Goal: Transaction & Acquisition: Purchase product/service

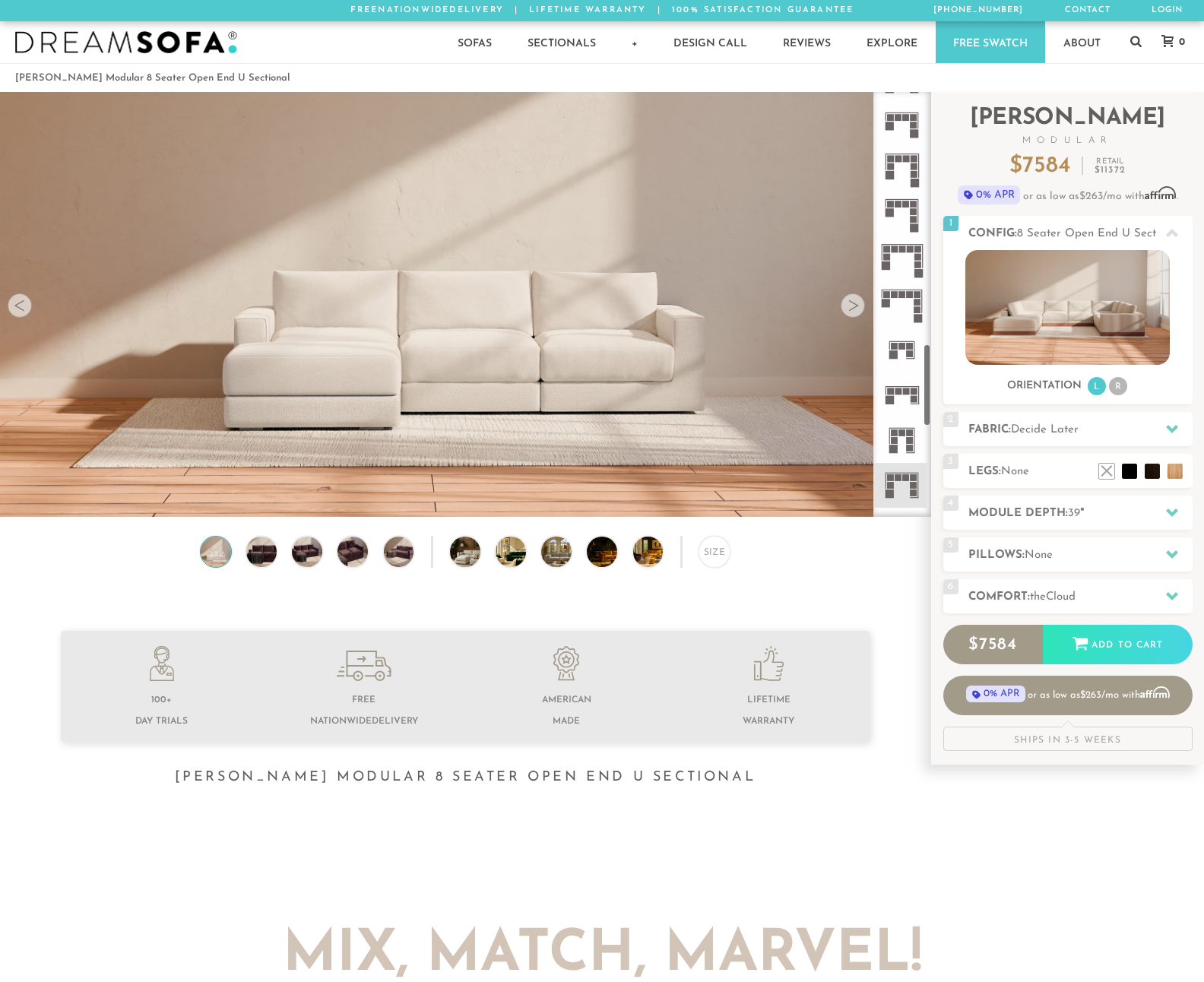
scroll to position [1303, 0]
click at [907, 437] on icon at bounding box center [902, 437] width 45 height 45
click at [903, 439] on icon at bounding box center [902, 437] width 45 height 45
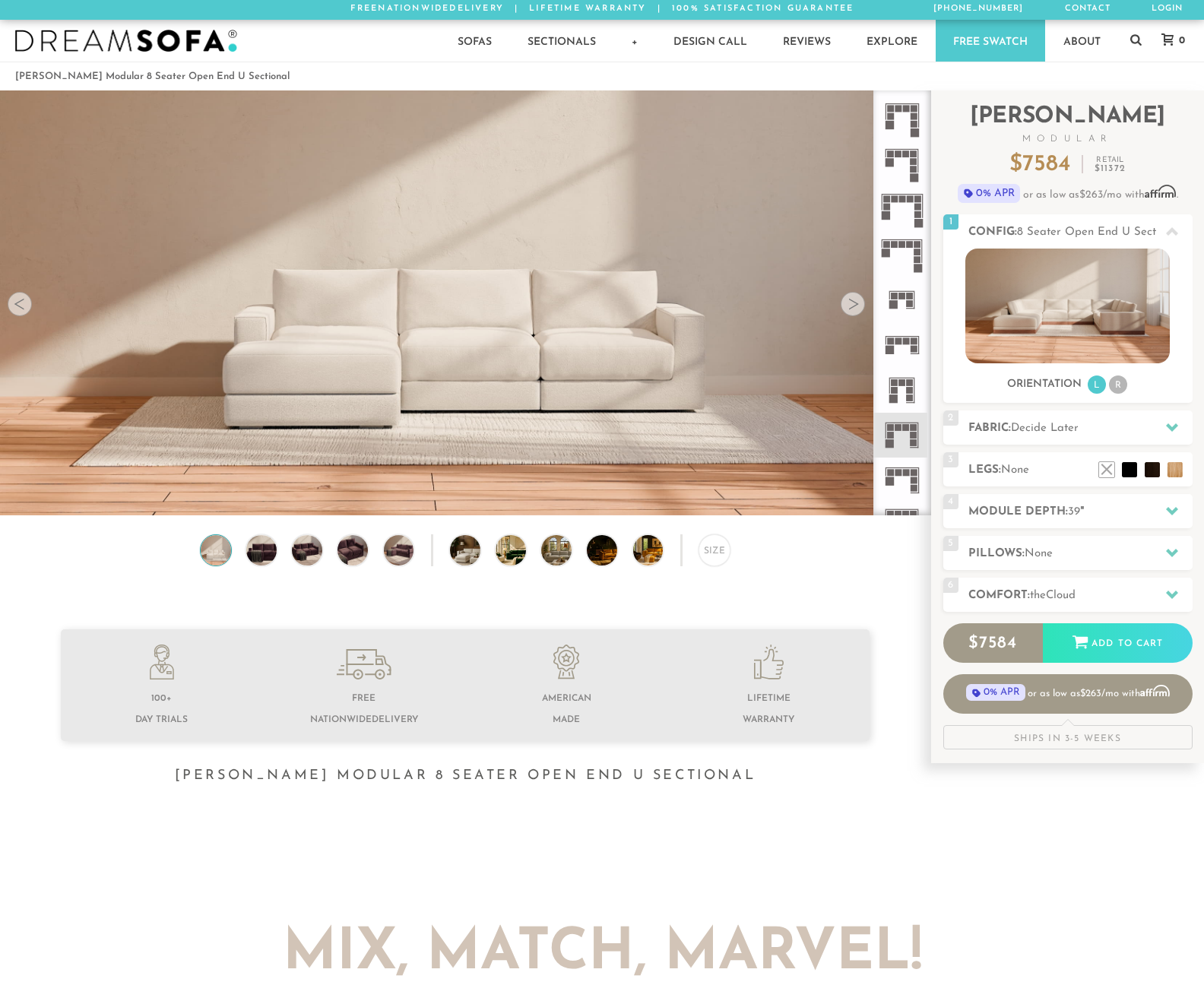
drag, startPoint x: 1063, startPoint y: 330, endPoint x: 1260, endPoint y: 355, distance: 198.6
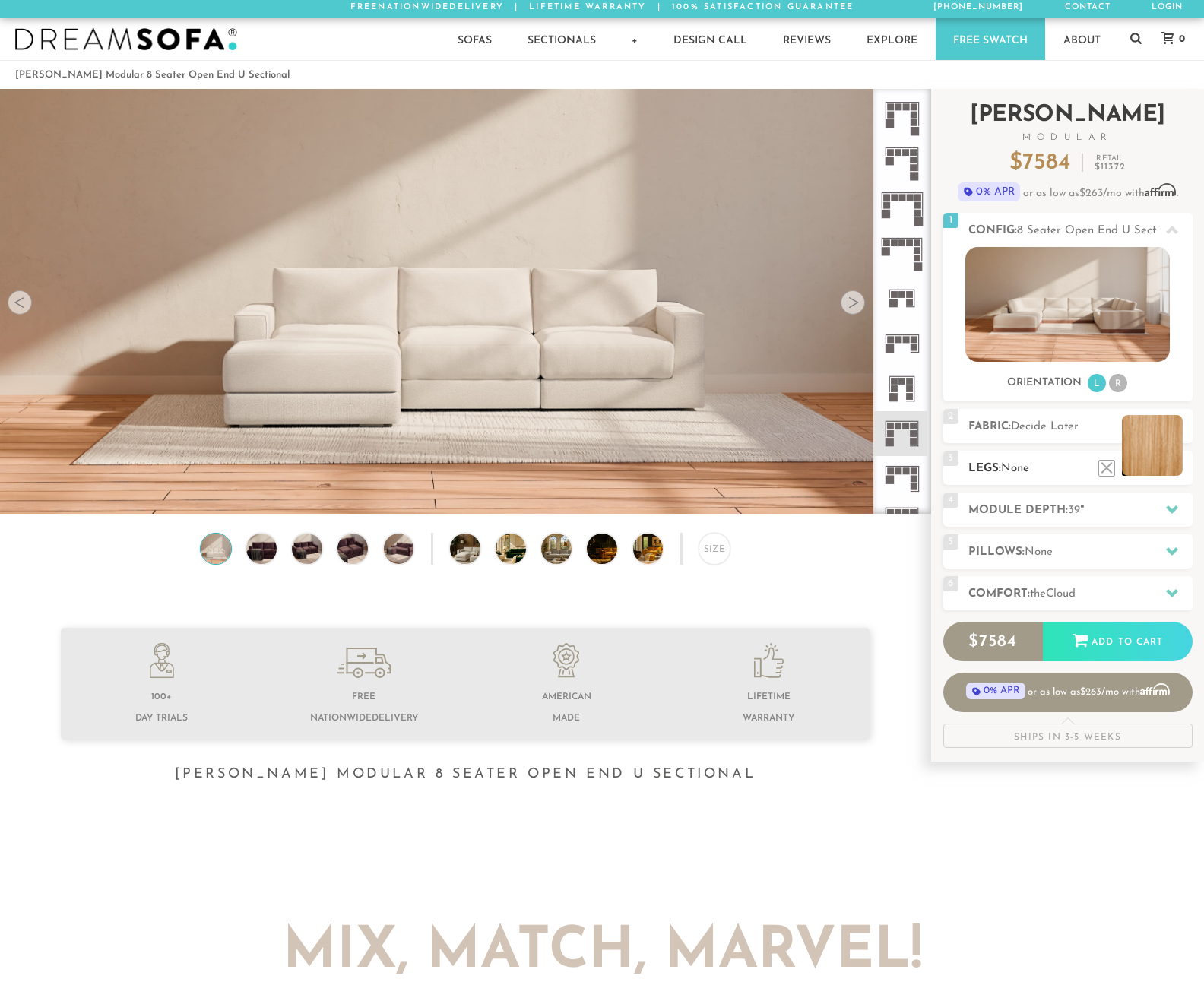
click at [1177, 470] on li at bounding box center [1152, 444] width 60 height 60
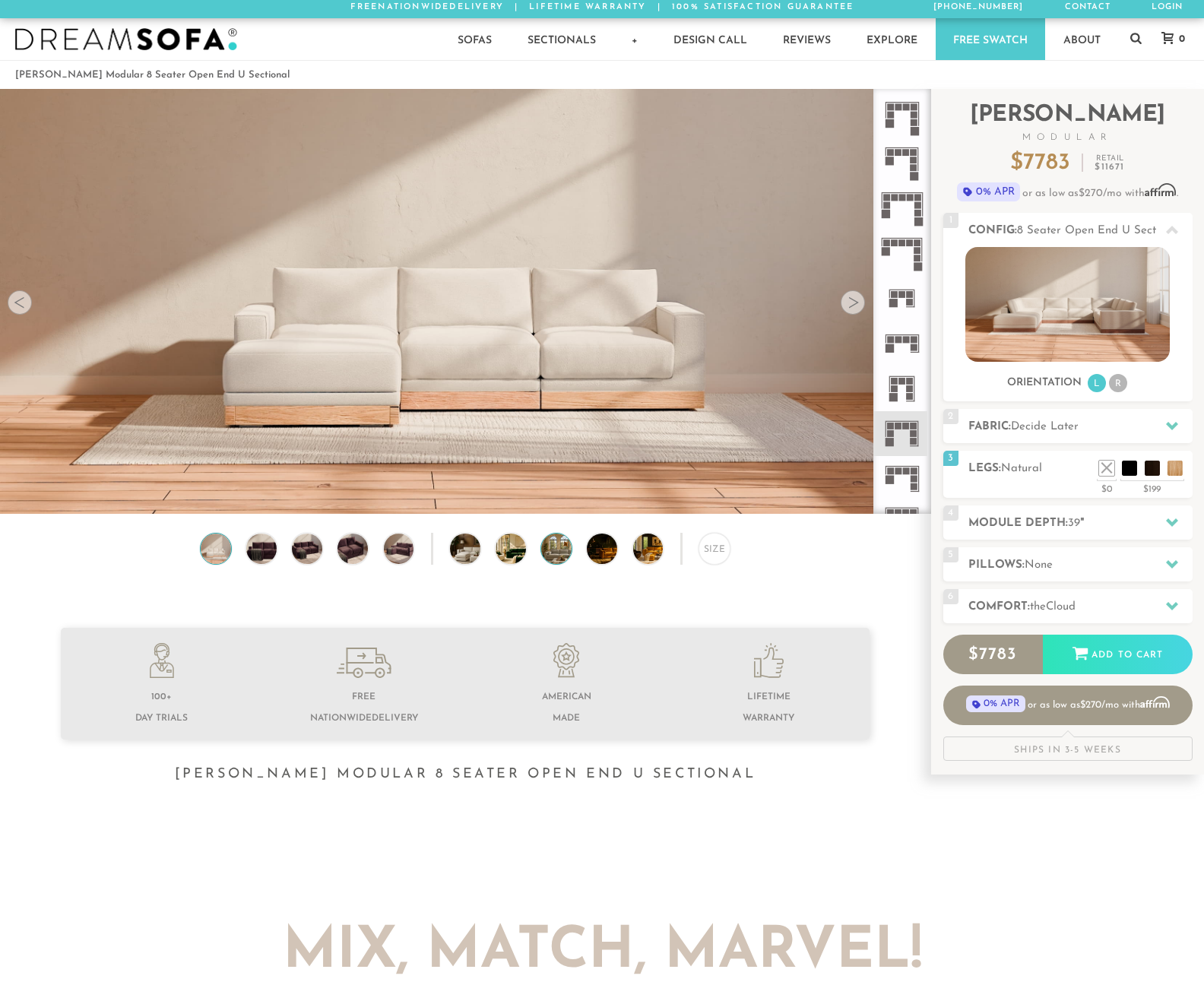
click at [552, 549] on img at bounding box center [568, 549] width 54 height 31
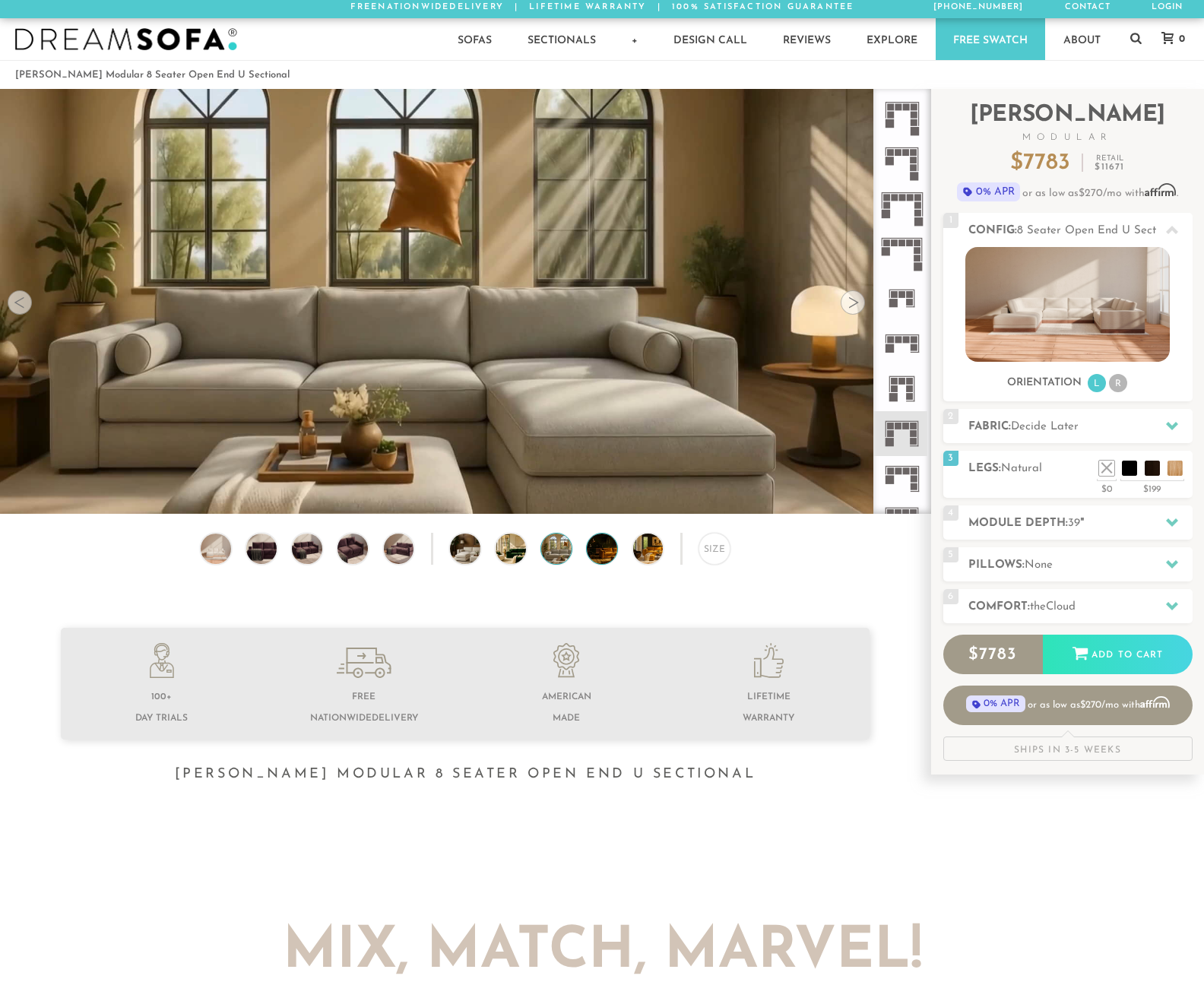
click at [607, 551] on img at bounding box center [614, 549] width 54 height 31
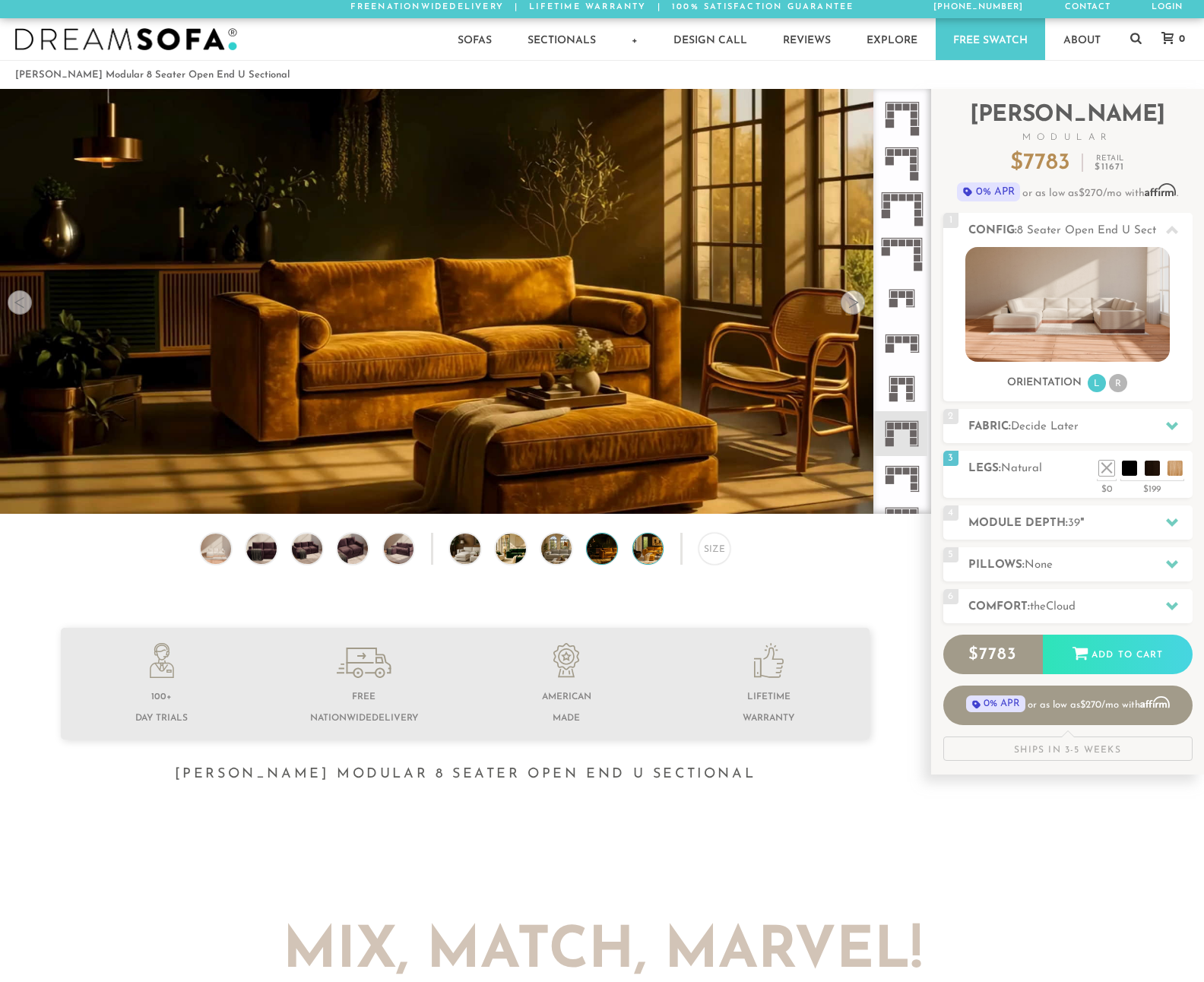
click at [646, 551] on img at bounding box center [661, 549] width 54 height 31
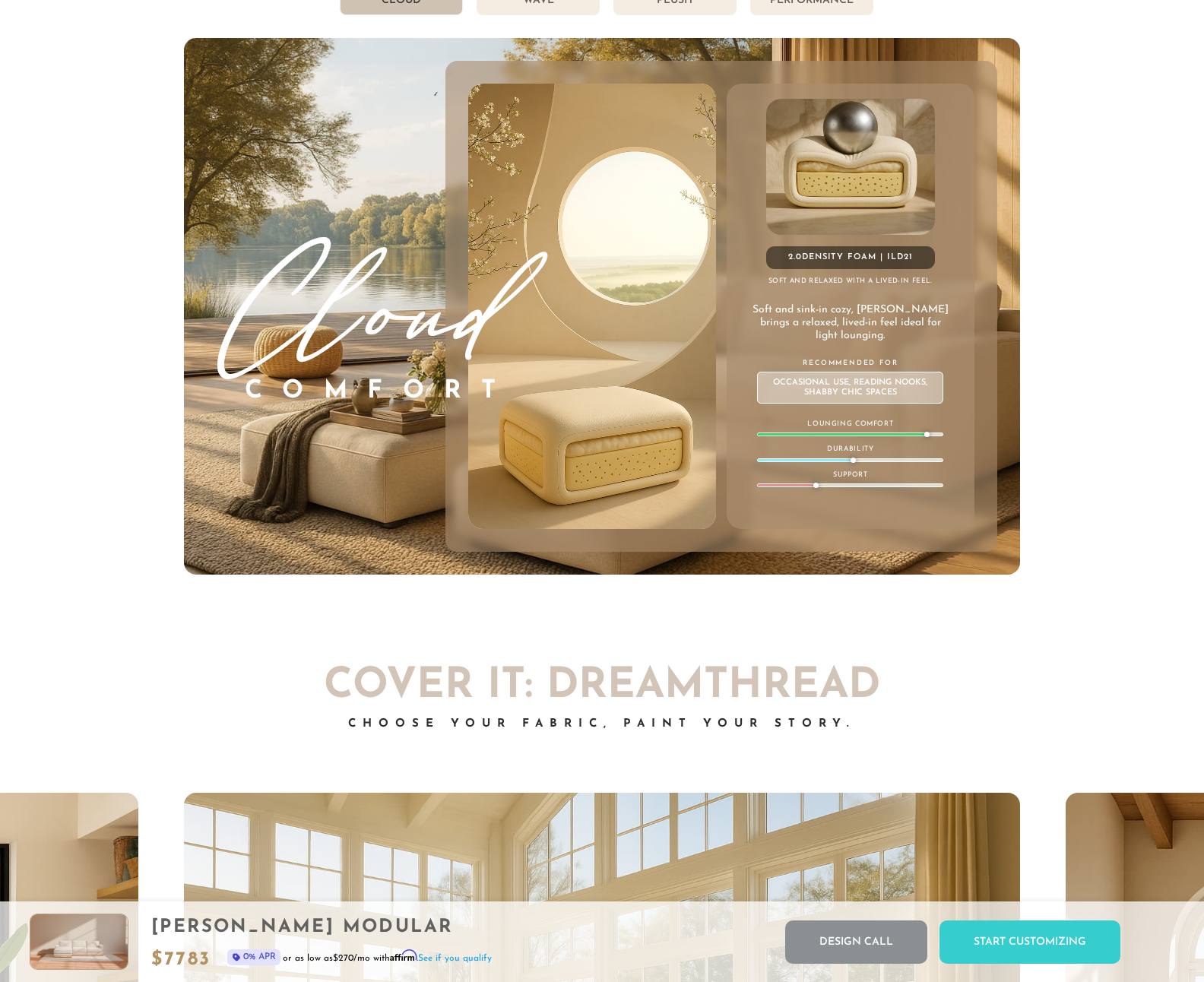
scroll to position [8330, 0]
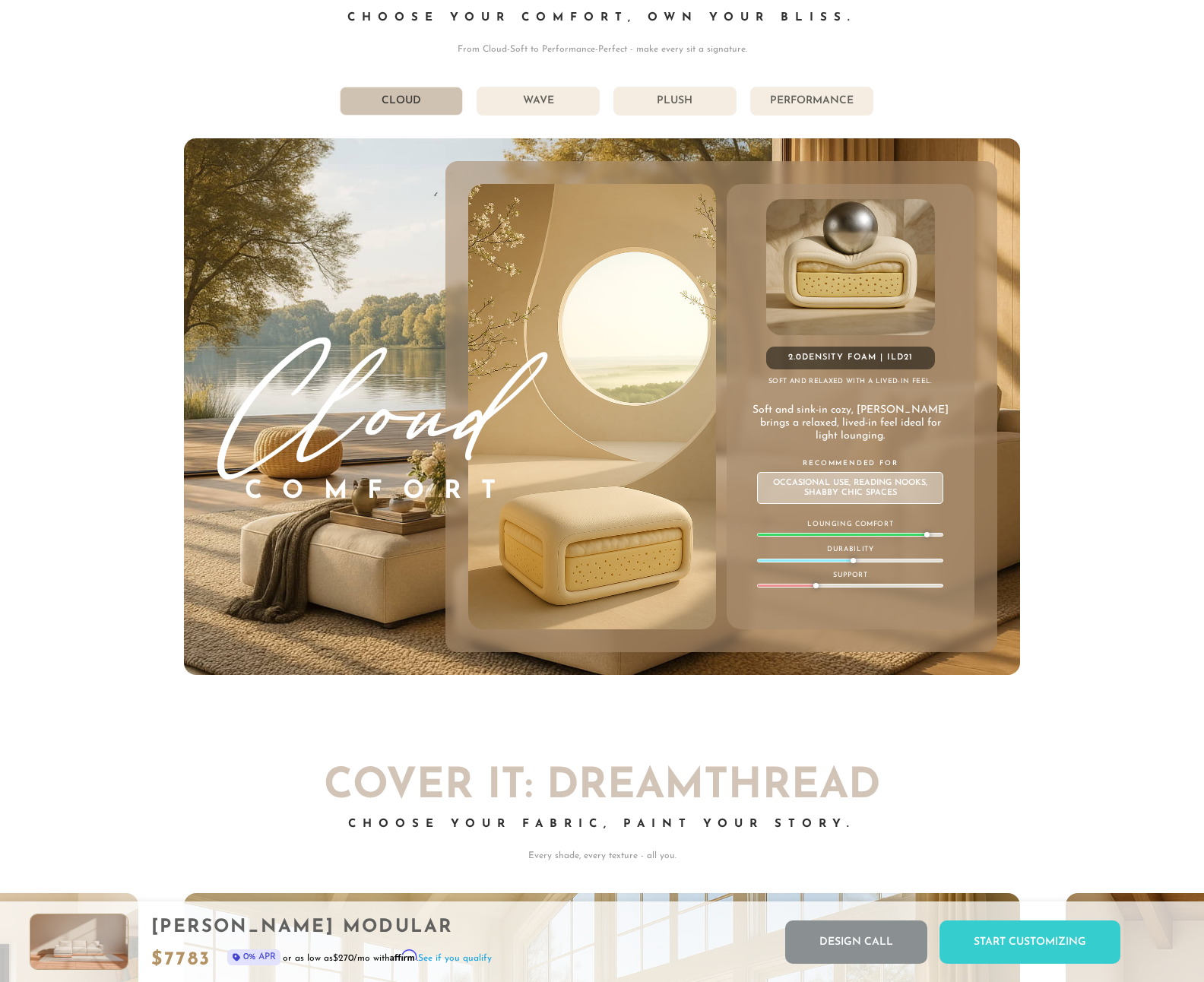
click at [804, 101] on li "Performance" at bounding box center [812, 101] width 123 height 29
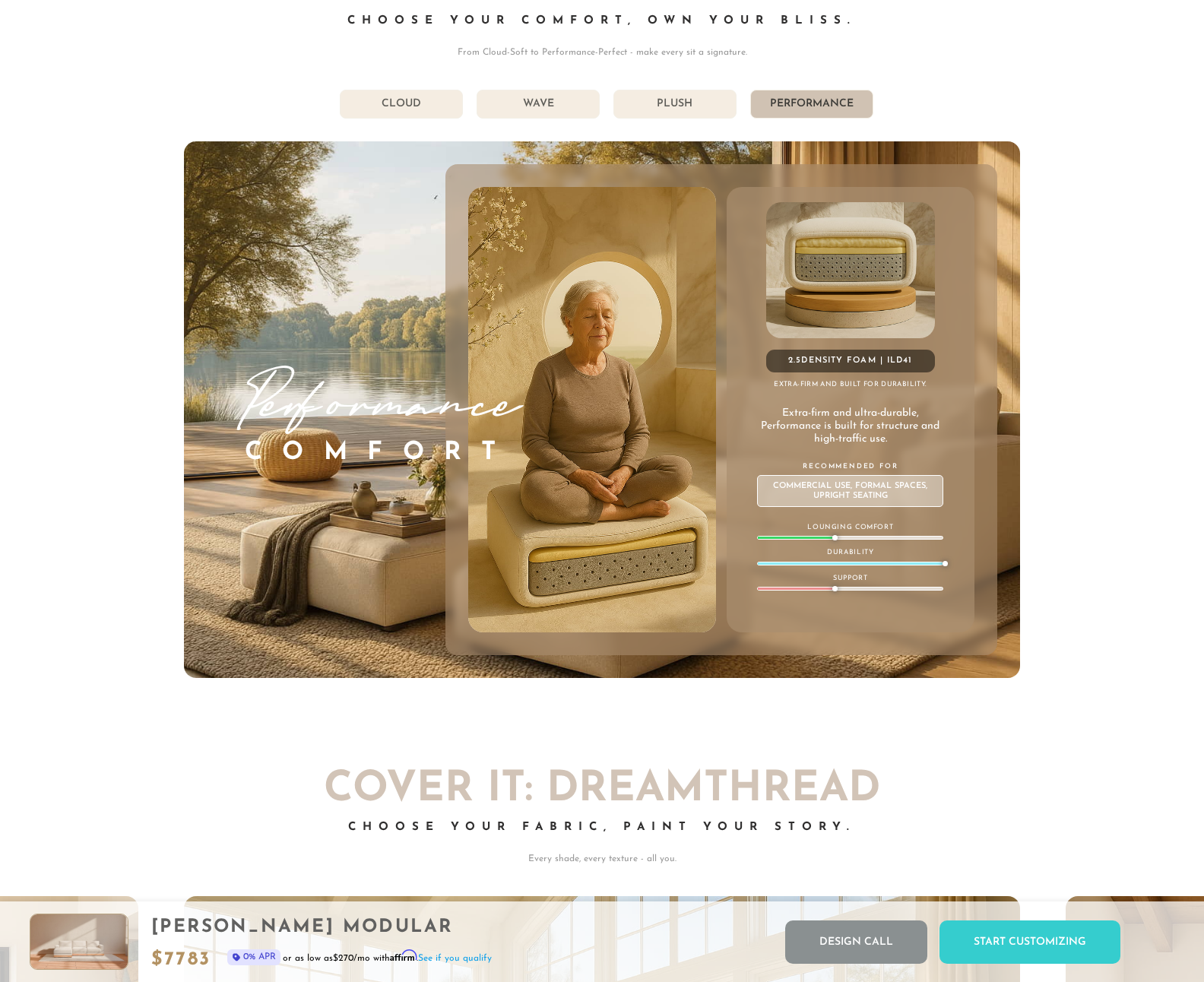
click at [660, 101] on li "Plush" at bounding box center [675, 104] width 123 height 29
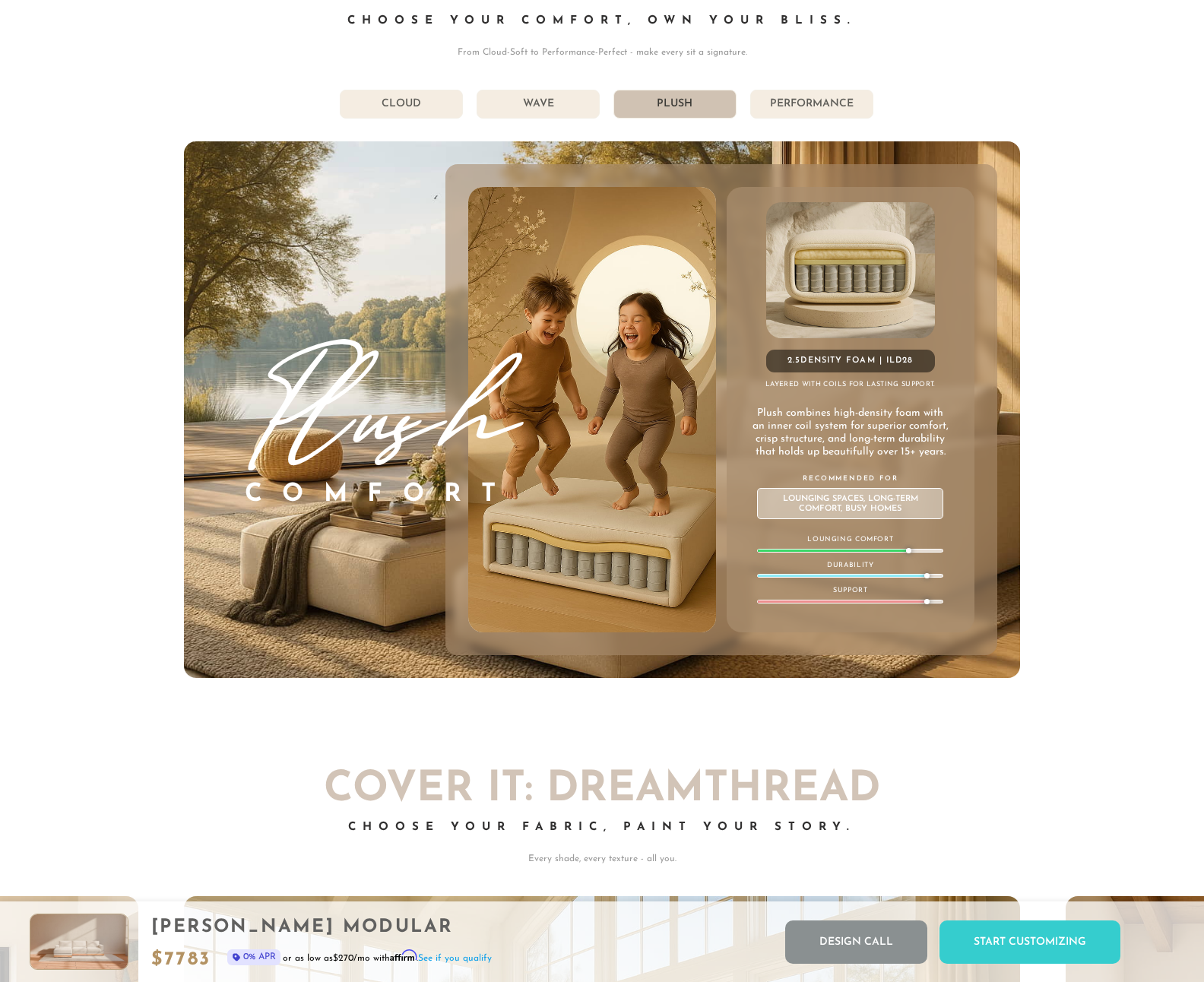
click at [559, 104] on li "Wave" at bounding box center [539, 104] width 123 height 29
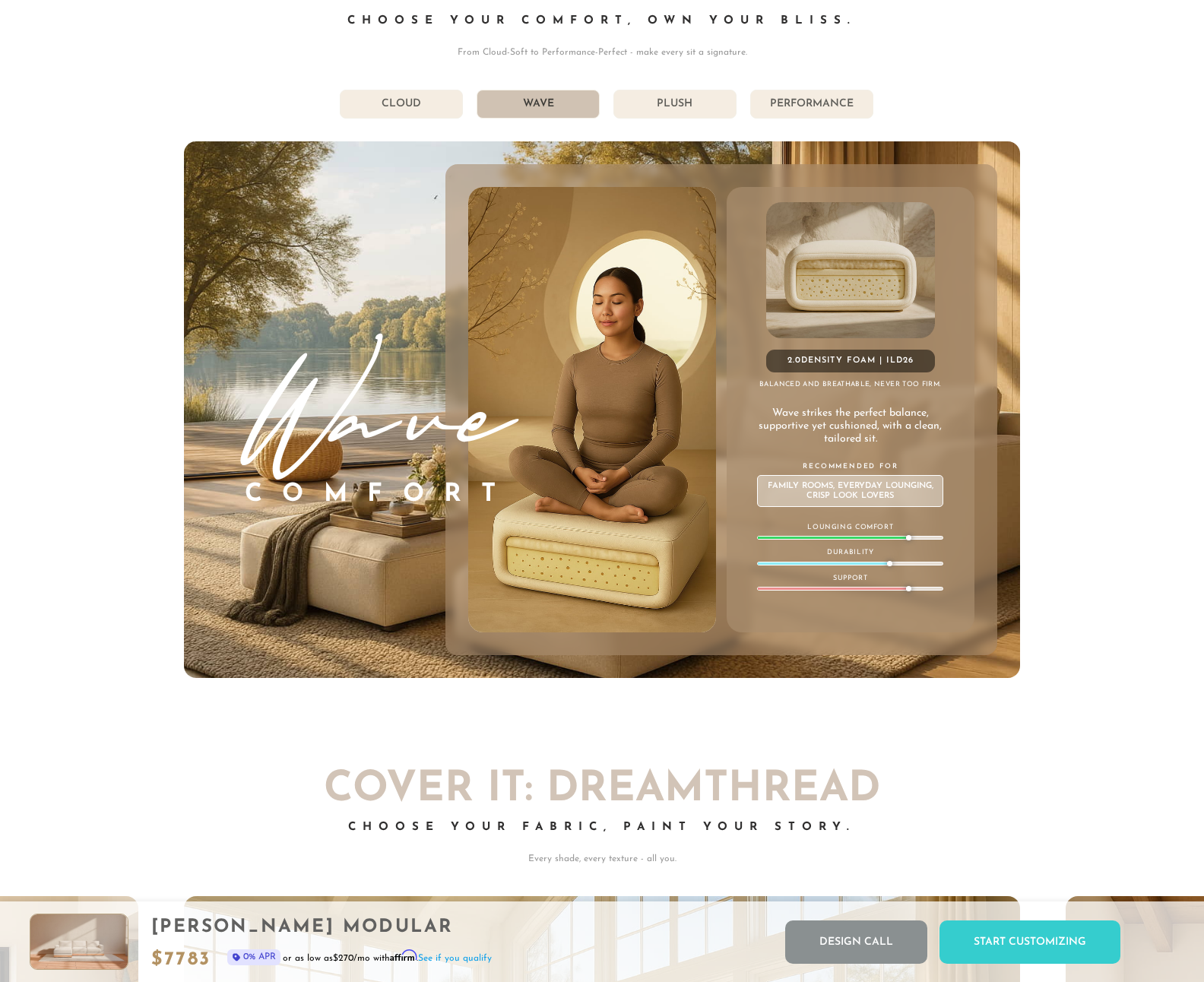
click at [428, 95] on li "Cloud" at bounding box center [401, 104] width 123 height 29
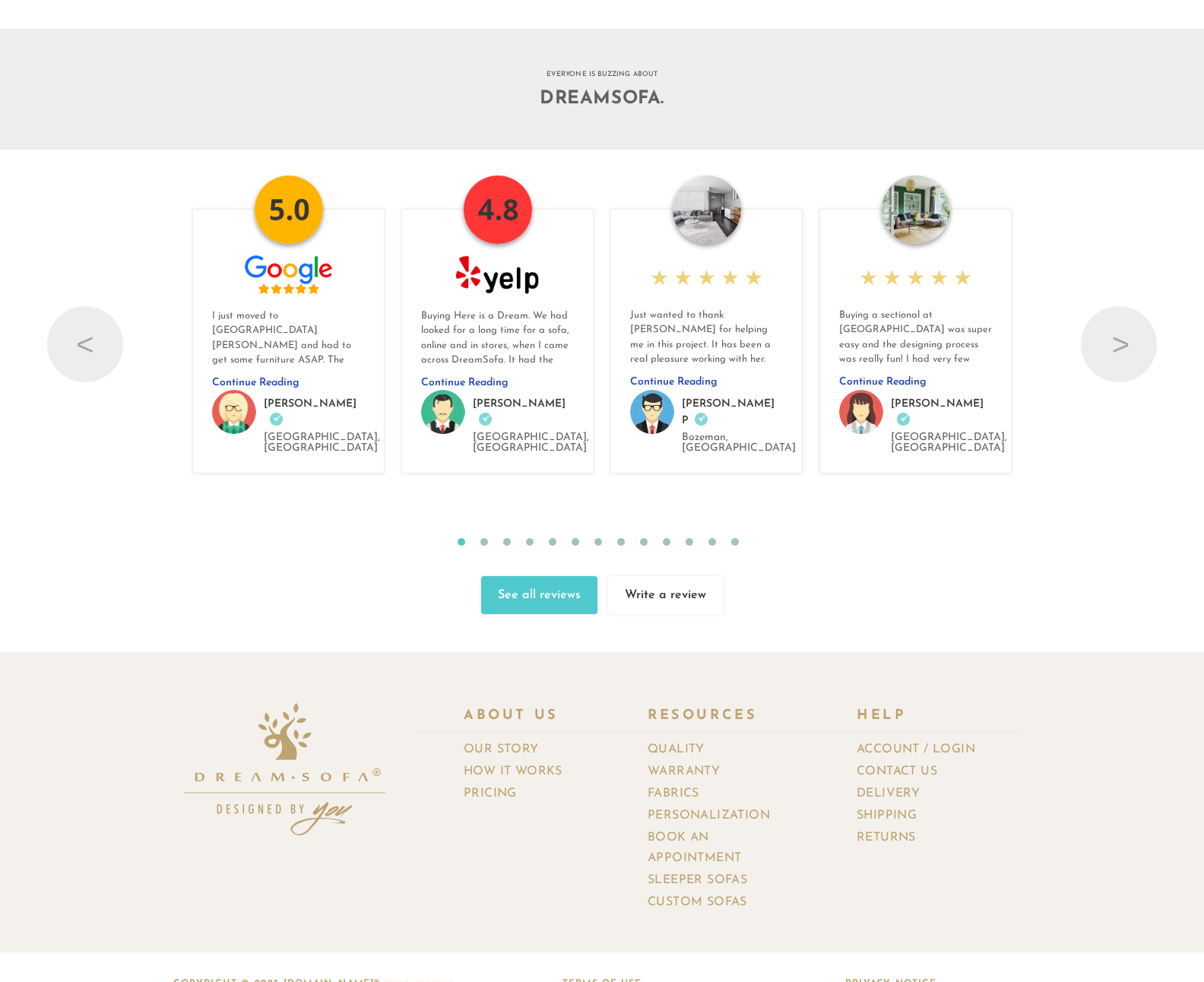
scroll to position [16088, 0]
click at [1133, 463] on div "Previous ★ ★ ★ ★ ★ When I found dreamsofa my questions were answered. I absolut…" at bounding box center [602, 395] width 1204 height 440
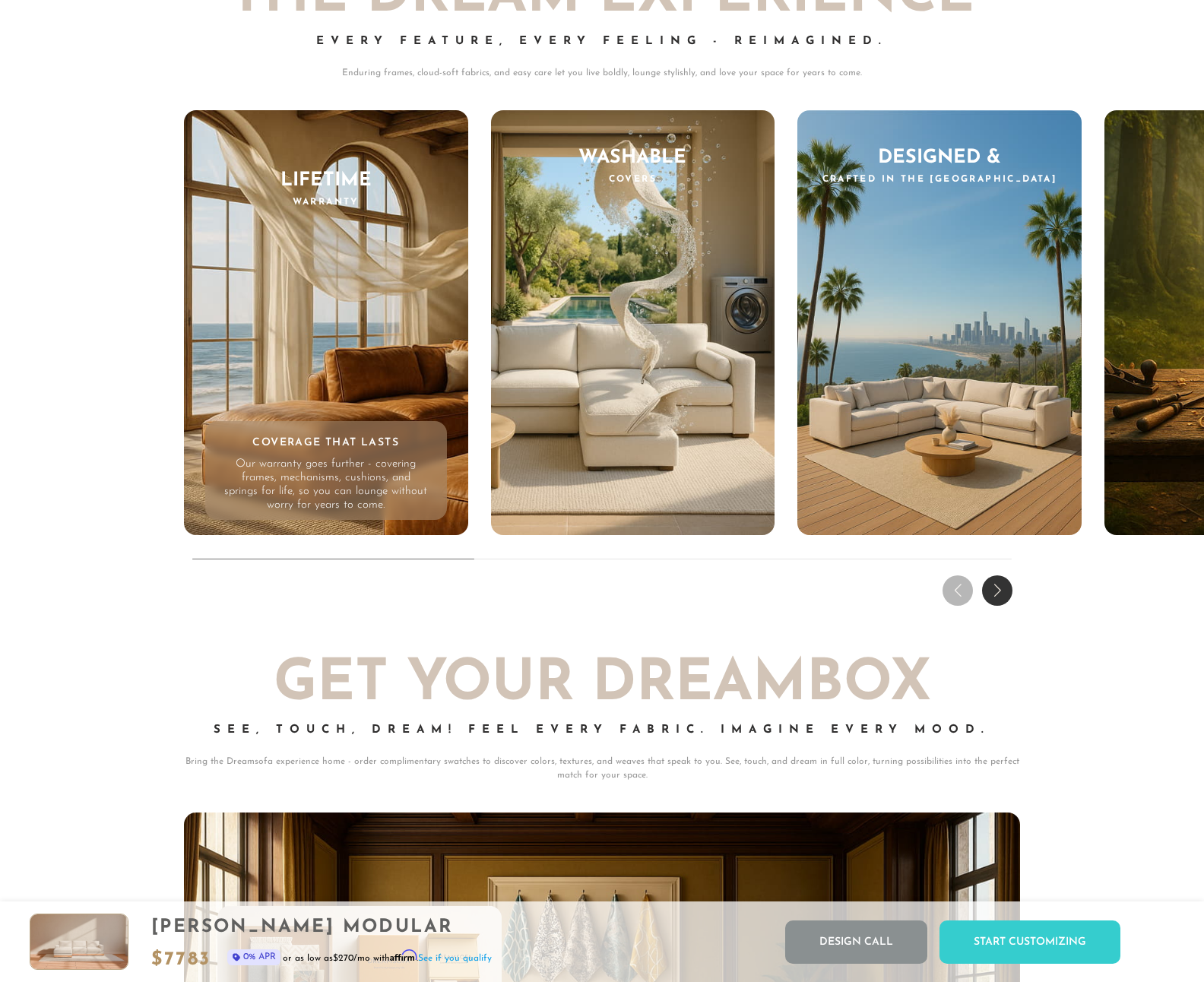
scroll to position [14378, 0]
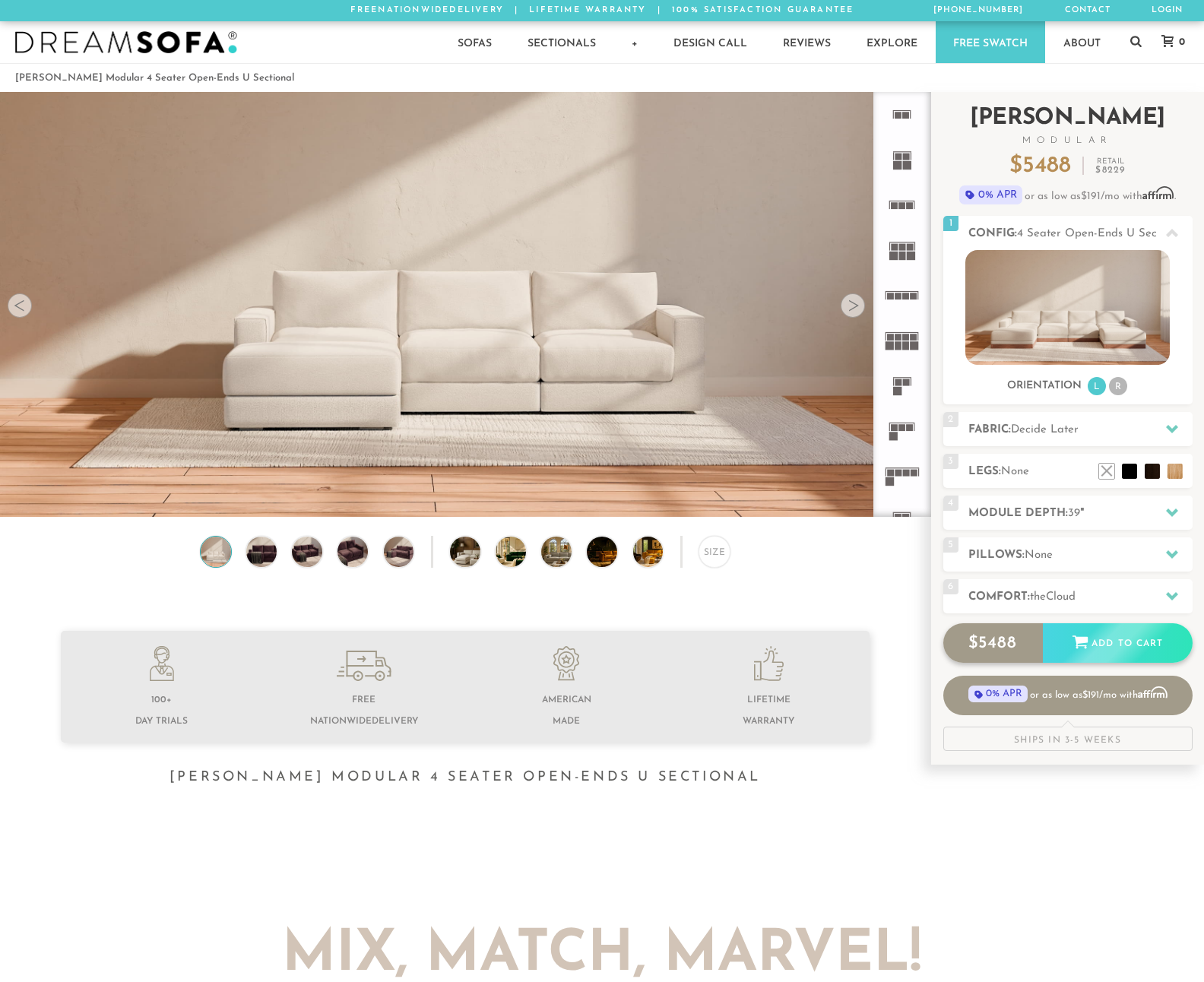
click at [1123, 642] on div "Add to Cart" at bounding box center [1119, 643] width 150 height 41
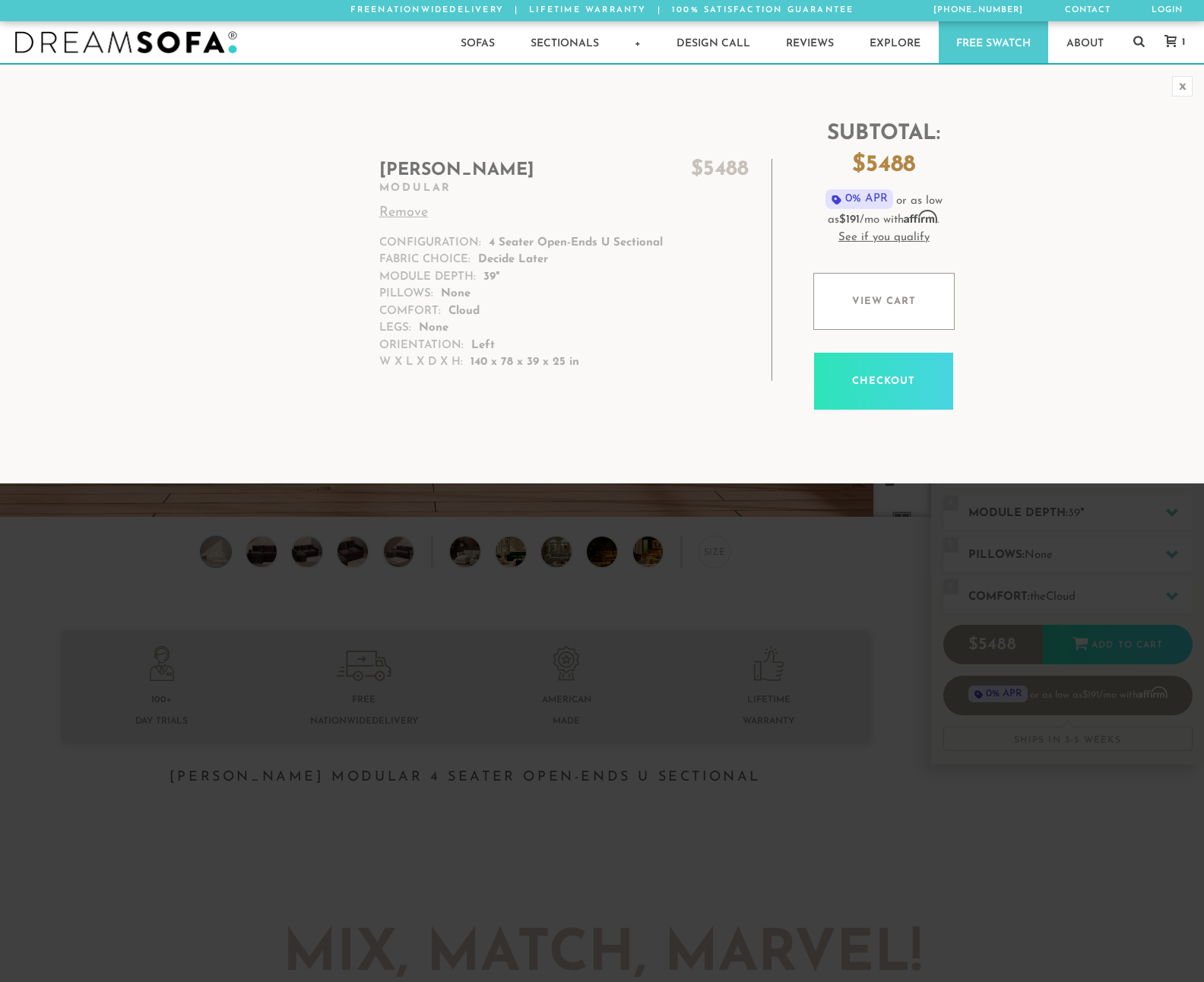
click at [869, 378] on link "Checkout" at bounding box center [883, 380] width 139 height 57
